Goal: Task Accomplishment & Management: Use online tool/utility

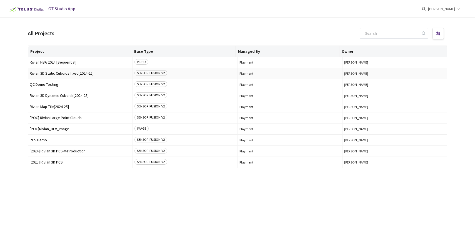
click at [70, 73] on span "Rivian 3D Static Cuboids fixed[2024-25]" at bounding box center [80, 73] width 101 height 4
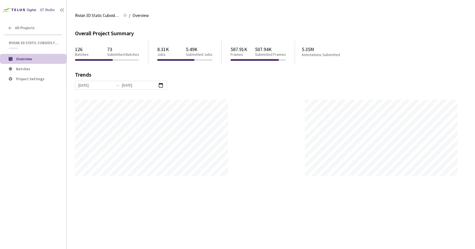
scroll to position [249, 475]
click at [33, 76] on span "Project Settings" at bounding box center [30, 78] width 28 height 5
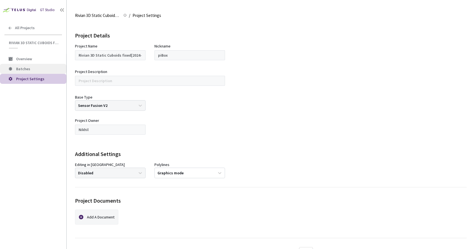
click at [34, 69] on span "Batches" at bounding box center [39, 69] width 46 height 5
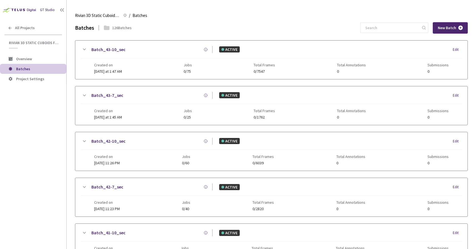
scroll to position [230, 0]
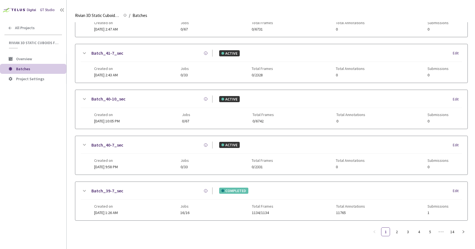
click at [115, 188] on link "Batch_39-7_sec" at bounding box center [107, 191] width 32 height 7
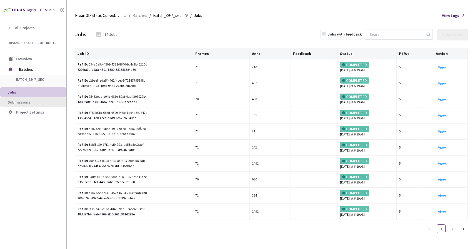
click at [55, 100] on span "Submissions" at bounding box center [35, 102] width 54 height 5
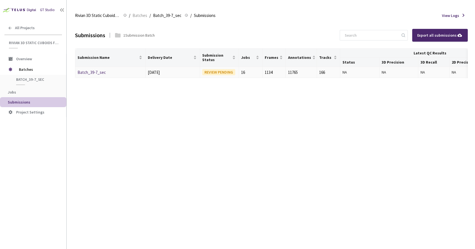
click at [91, 74] on link "Batch_39-7_sec" at bounding box center [92, 72] width 28 height 5
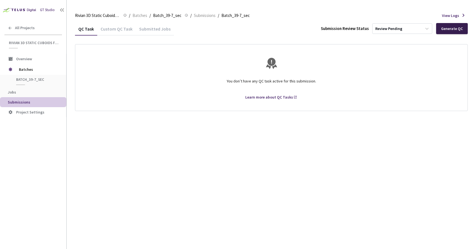
click at [466, 26] on div "Generate QC" at bounding box center [452, 28] width 32 height 11
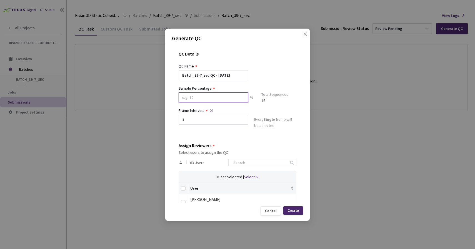
click at [204, 98] on input at bounding box center [213, 98] width 69 height 10
type input "80"
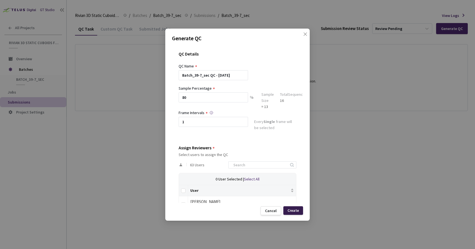
click at [296, 209] on div "Create" at bounding box center [293, 210] width 11 height 4
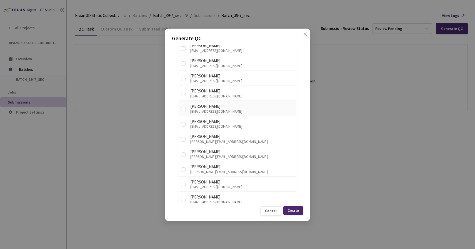
scroll to position [350, 0]
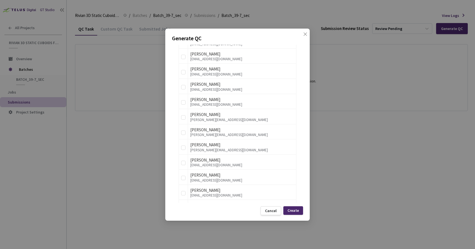
click at [156, 150] on div "Generate QC QC Details QC Name Batch_39-7_sec QC - 30 Sep, 2025 Sample Percenta…" at bounding box center [237, 124] width 475 height 249
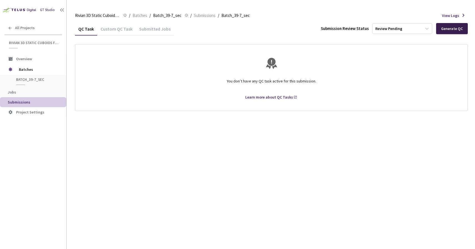
click at [455, 31] on div "Generate QC" at bounding box center [452, 28] width 22 height 4
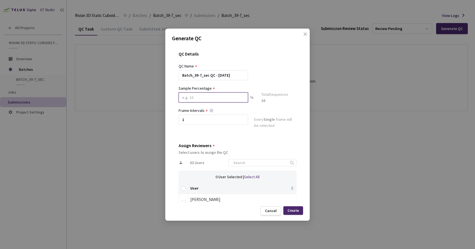
click at [219, 98] on input at bounding box center [213, 98] width 69 height 10
type input "80"
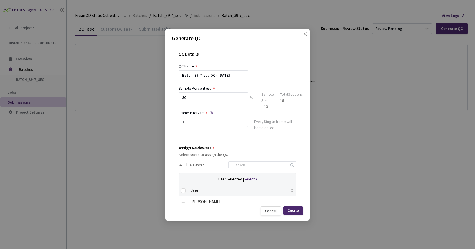
click at [203, 140] on div "QC Details QC Name Batch_39-7_sec QC - 30 Sep, 2025 Sample Percentage 80 % Samp…" at bounding box center [237, 124] width 131 height 158
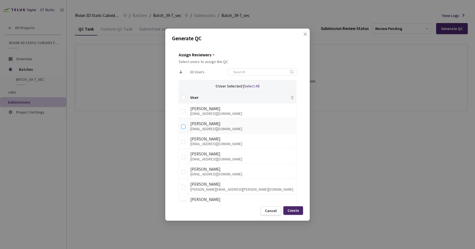
click at [184, 129] on input "checkbox" at bounding box center [183, 126] width 4 height 4
checkbox input "true"
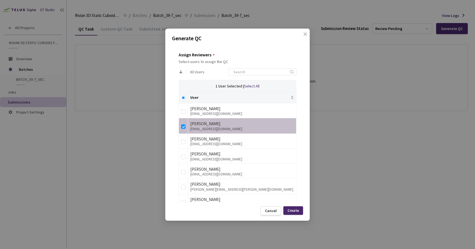
click at [294, 210] on div "Create" at bounding box center [293, 210] width 11 height 4
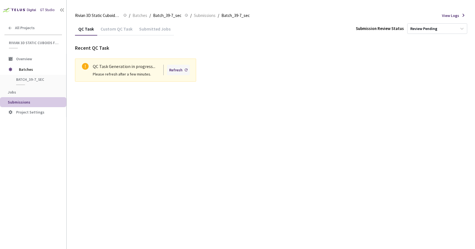
click at [173, 68] on div "Refresh" at bounding box center [175, 70] width 13 height 6
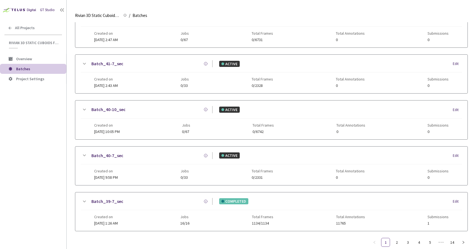
scroll to position [230, 0]
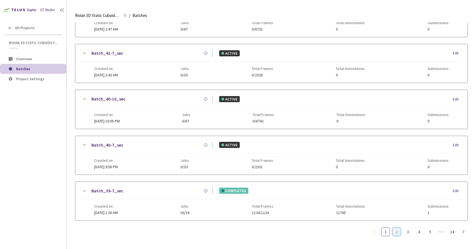
click at [397, 229] on link "2" at bounding box center [397, 232] width 8 height 8
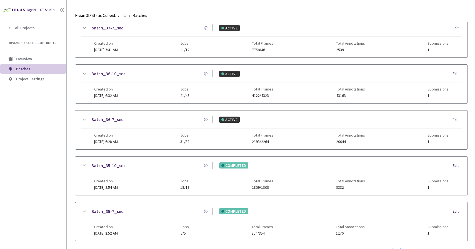
scroll to position [226, 0]
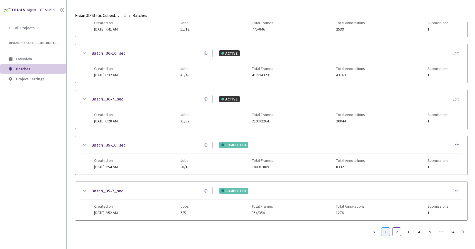
click at [385, 231] on link "1" at bounding box center [385, 232] width 8 height 8
click at [113, 193] on link "Batch_39-7_sec" at bounding box center [107, 191] width 32 height 7
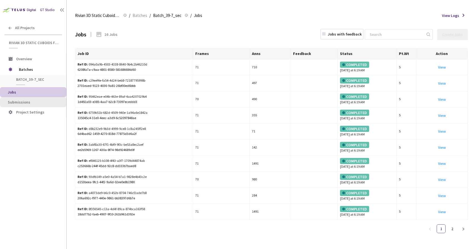
click at [22, 100] on span "Submissions" at bounding box center [19, 102] width 23 height 5
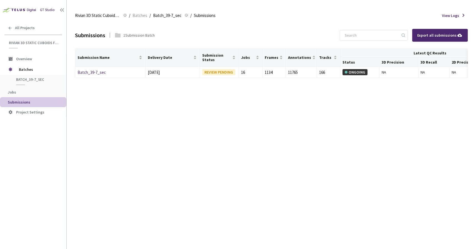
click at [266, 14] on div "Rivian 3D Static Cuboids fixed[2024-25] Rivian 3D Static Cuboids fixed[2024-25]…" at bounding box center [271, 15] width 393 height 13
click at [87, 73] on link "Batch_39-7_sec" at bounding box center [92, 72] width 28 height 5
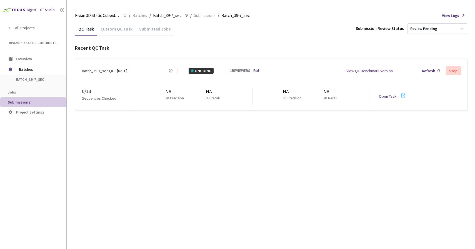
click at [388, 94] on link "Open Task" at bounding box center [388, 96] width 18 height 5
